Goal: Check status: Check status

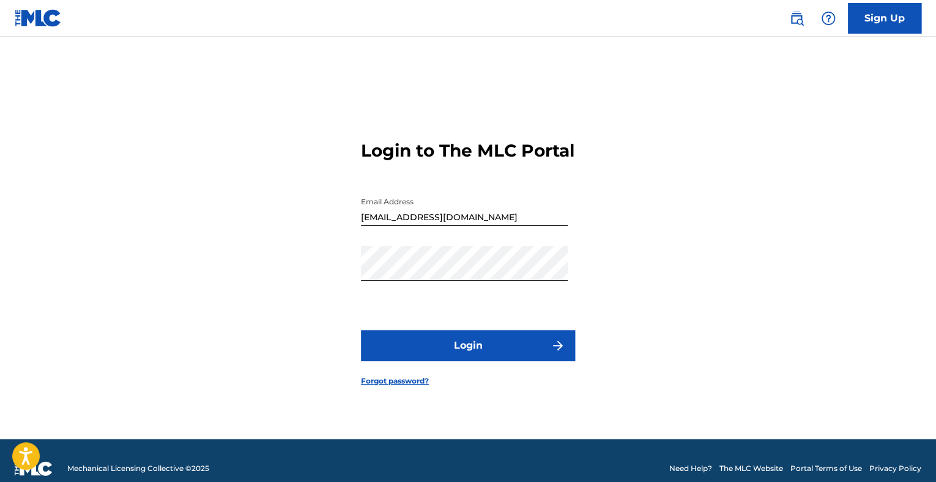
click at [462, 355] on button "Login" at bounding box center [468, 345] width 214 height 31
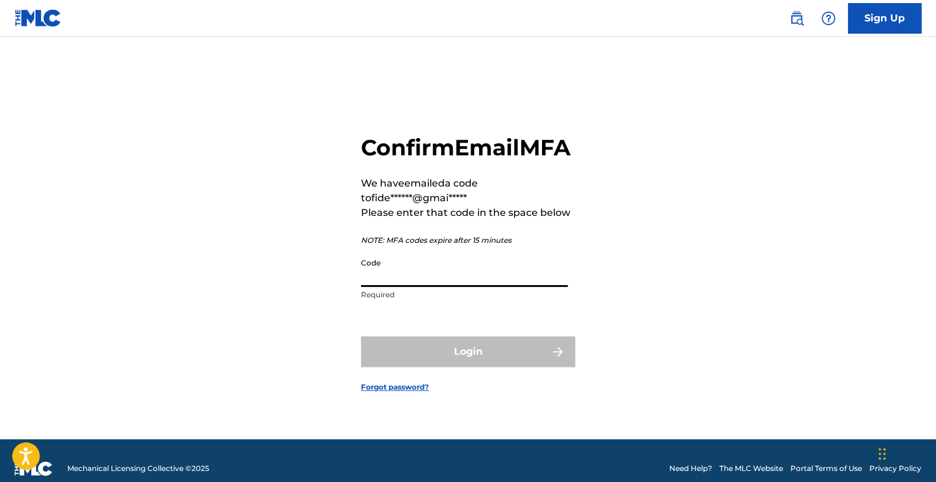
click at [439, 287] on input "Code" at bounding box center [464, 269] width 207 height 35
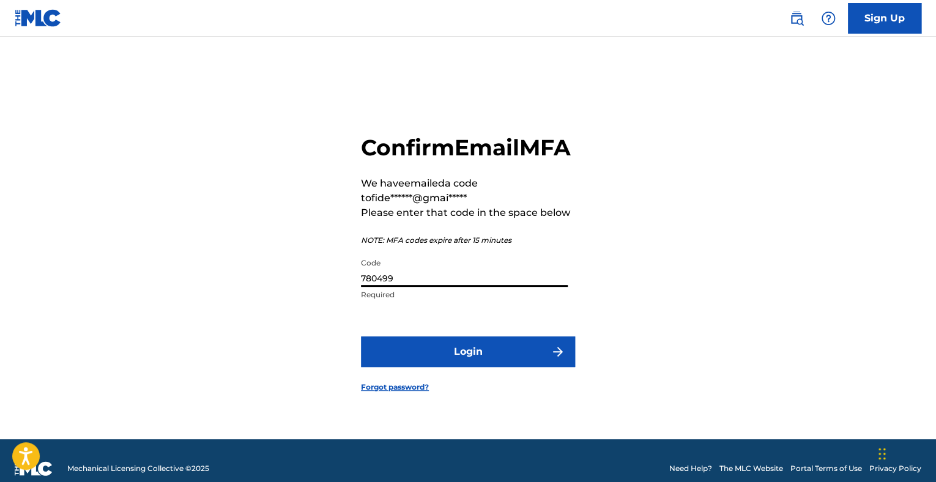
type input "780499"
click at [455, 365] on button "Login" at bounding box center [468, 351] width 214 height 31
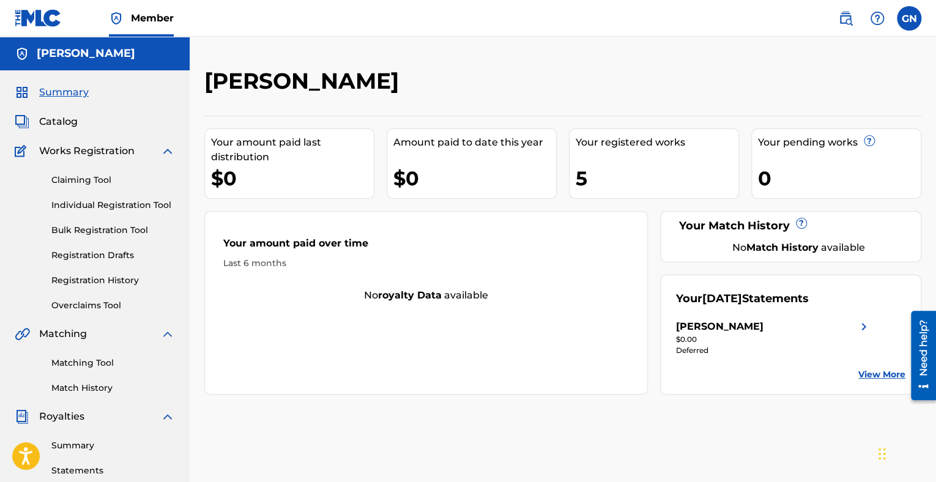
click at [890, 376] on link "View More" at bounding box center [881, 374] width 47 height 13
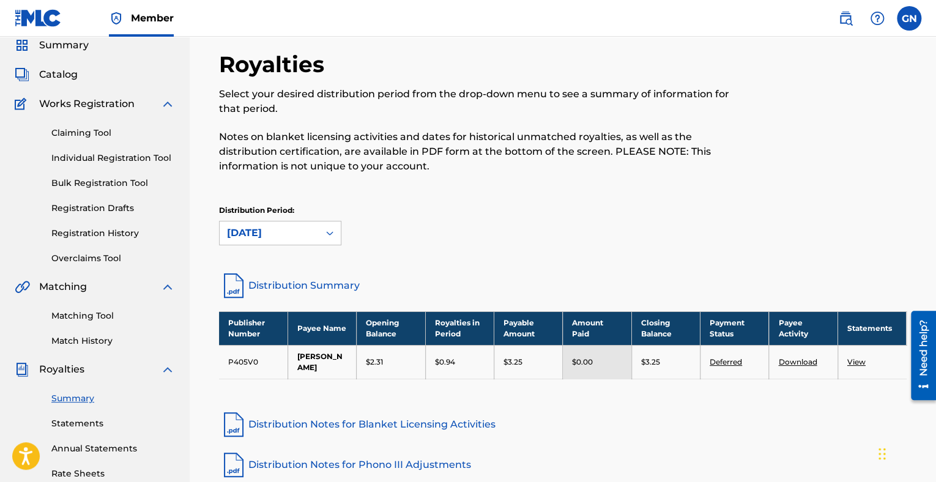
scroll to position [122, 0]
